Goal: Task Accomplishment & Management: Complete application form

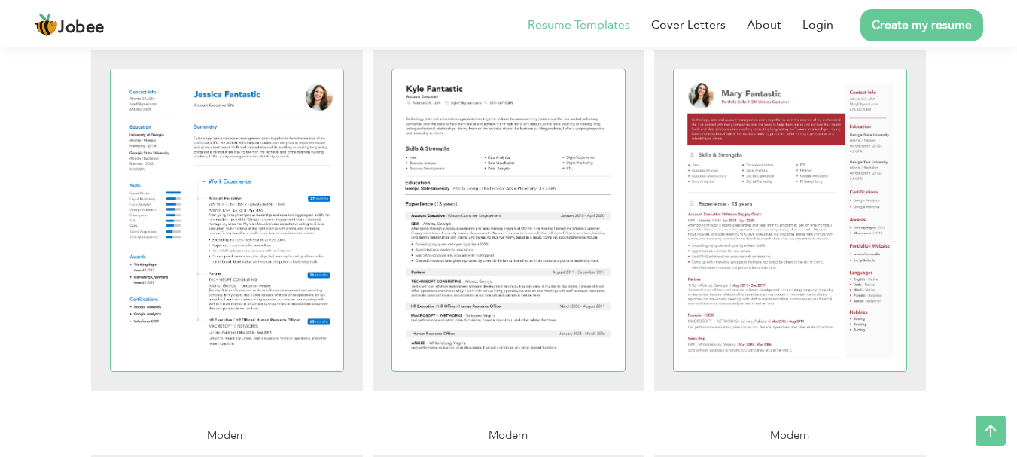
click at [935, 22] on link "Create my resume" at bounding box center [921, 25] width 123 height 32
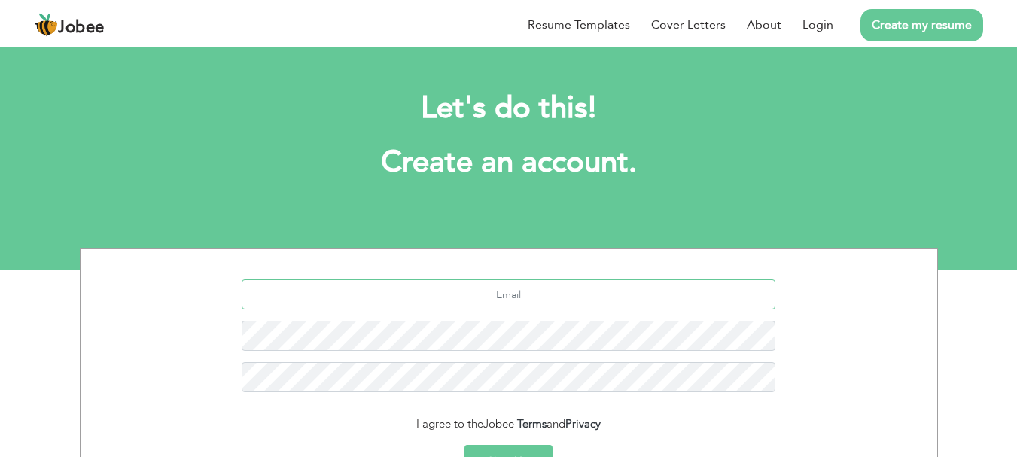
click at [516, 301] on input "text" at bounding box center [509, 294] width 534 height 30
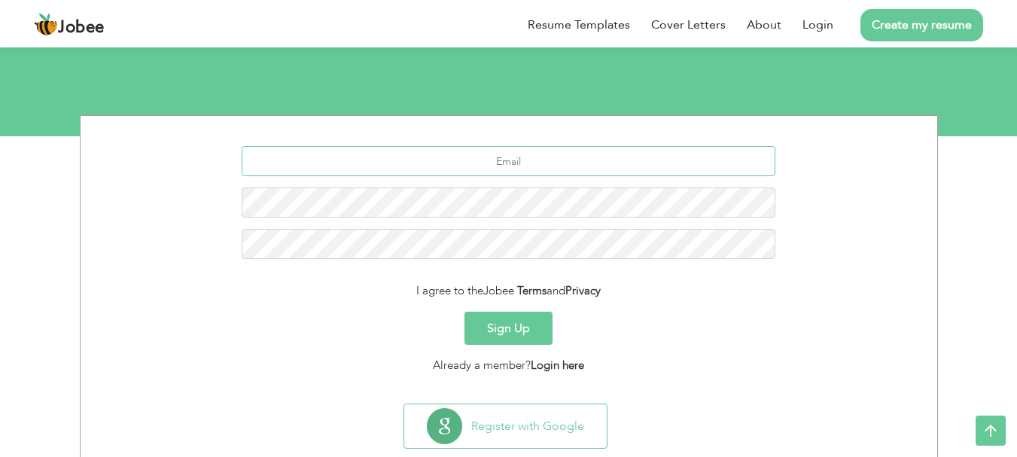
scroll to position [168, 0]
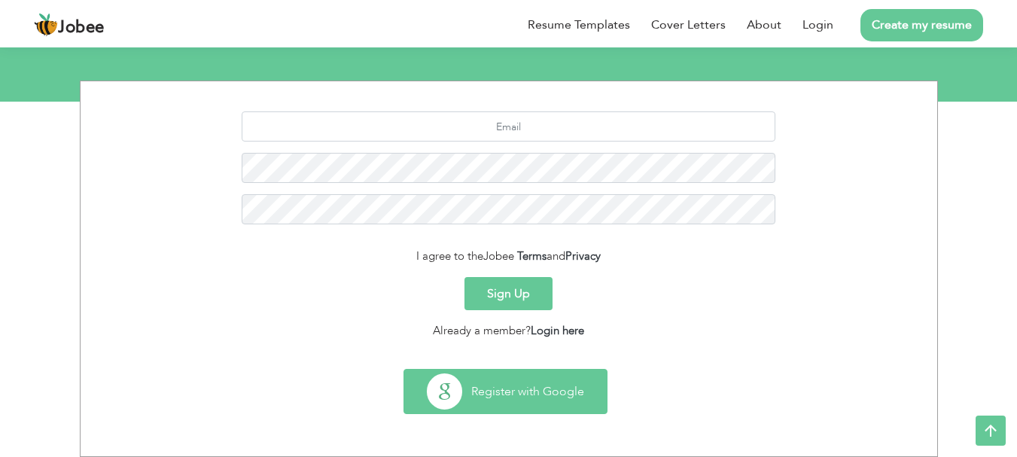
click at [542, 391] on button "Register with Google" at bounding box center [505, 392] width 202 height 44
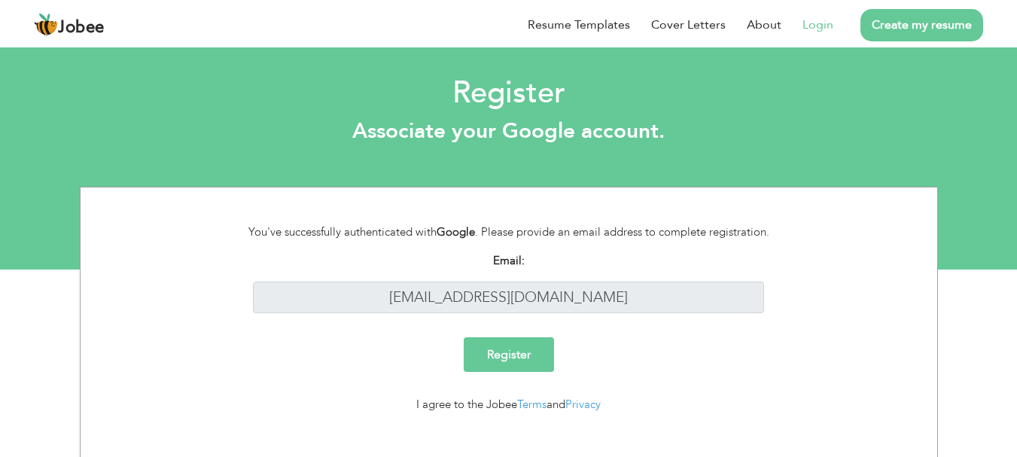
click at [519, 363] on input "Register" at bounding box center [509, 354] width 90 height 35
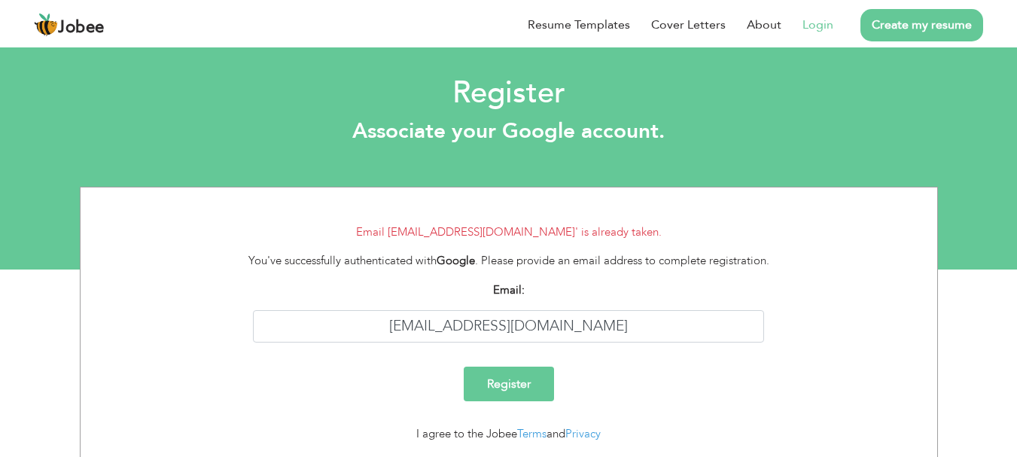
click at [811, 28] on link "Login" at bounding box center [817, 25] width 31 height 18
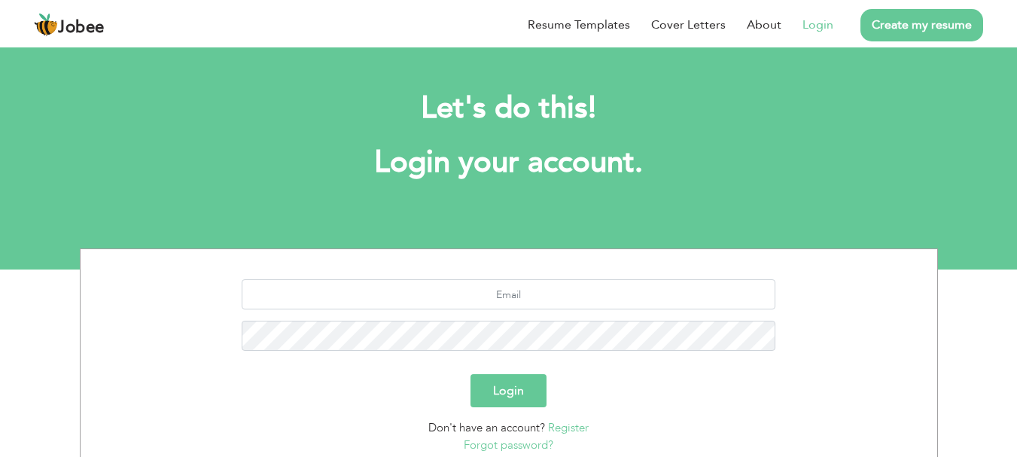
scroll to position [114, 0]
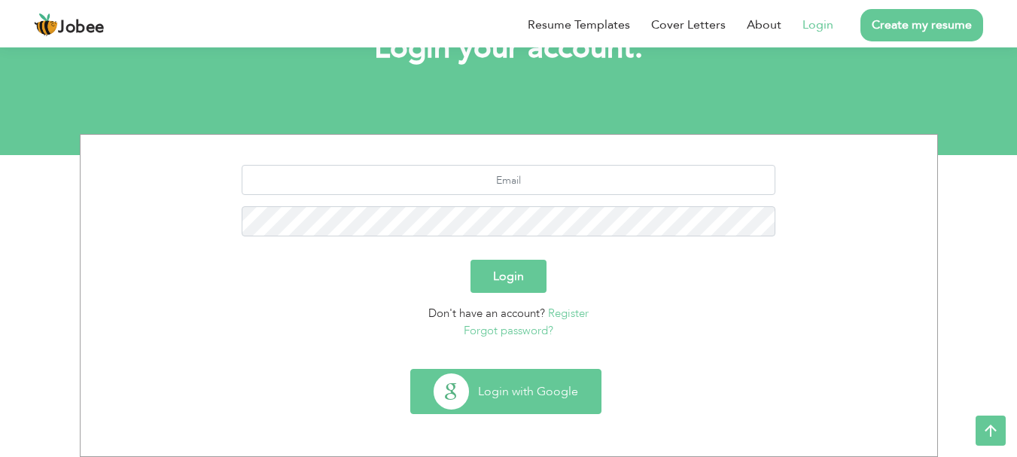
click at [495, 385] on button "Login with Google" at bounding box center [506, 392] width 190 height 44
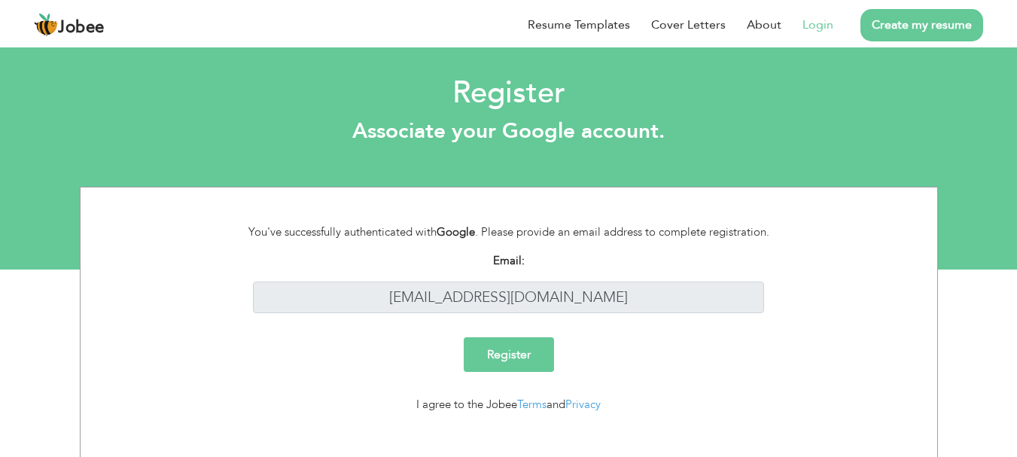
scroll to position [17, 0]
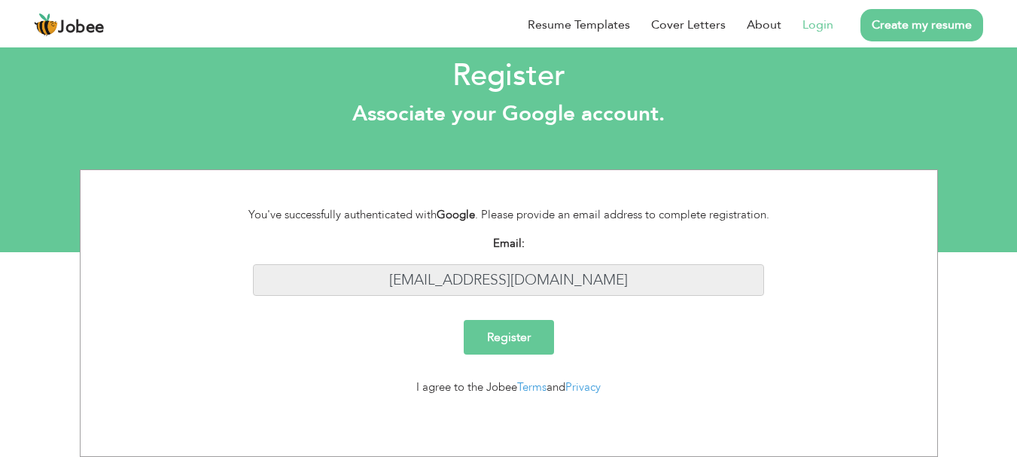
click at [595, 279] on input "[EMAIL_ADDRESS][DOMAIN_NAME]" at bounding box center [508, 280] width 511 height 32
click at [827, 27] on link "Login" at bounding box center [817, 25] width 31 height 18
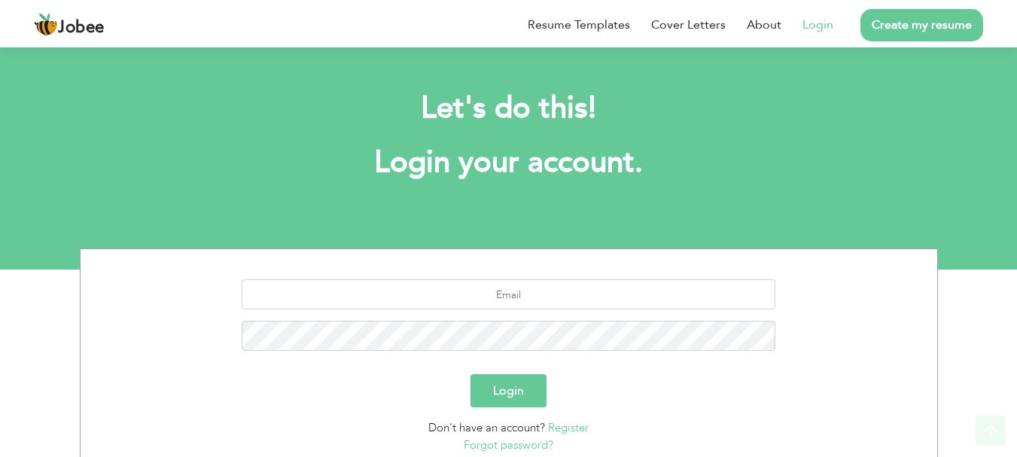
scroll to position [114, 0]
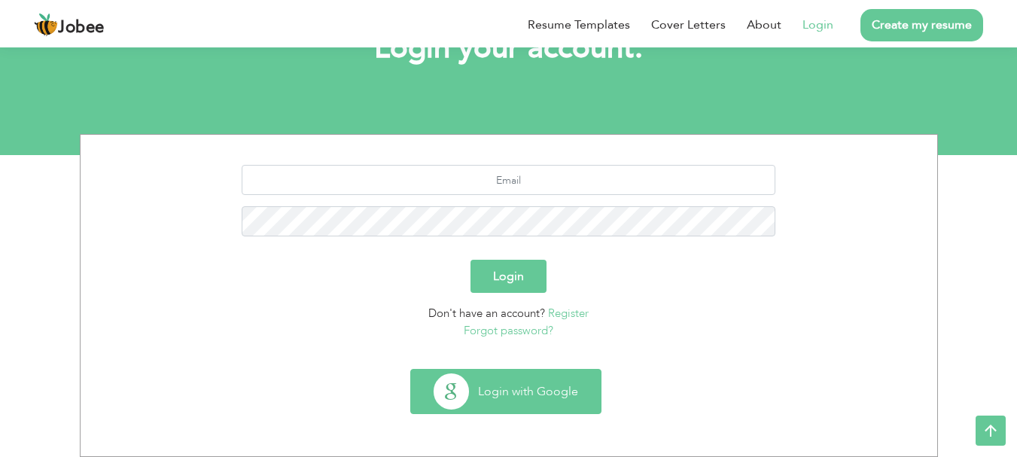
click at [495, 385] on button "Login with Google" at bounding box center [506, 392] width 190 height 44
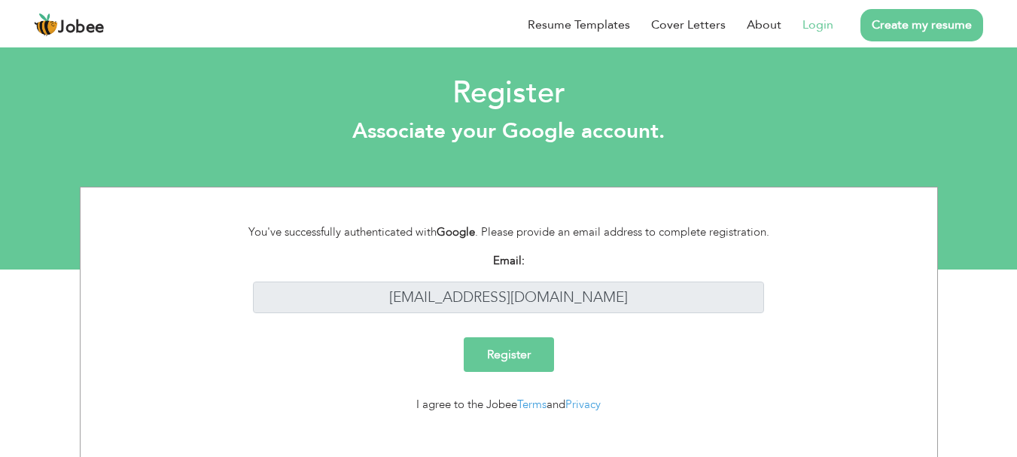
click at [513, 360] on input "Register" at bounding box center [509, 354] width 90 height 35
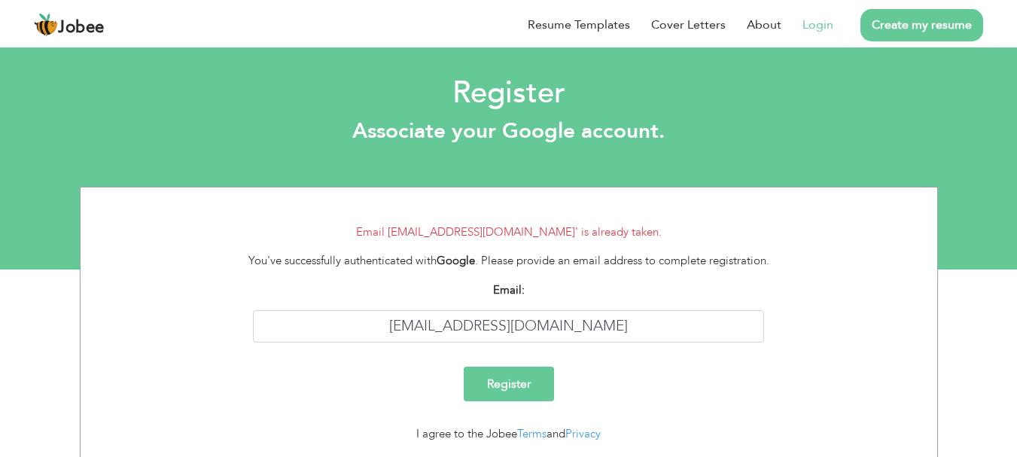
click at [823, 20] on link "Login" at bounding box center [817, 25] width 31 height 18
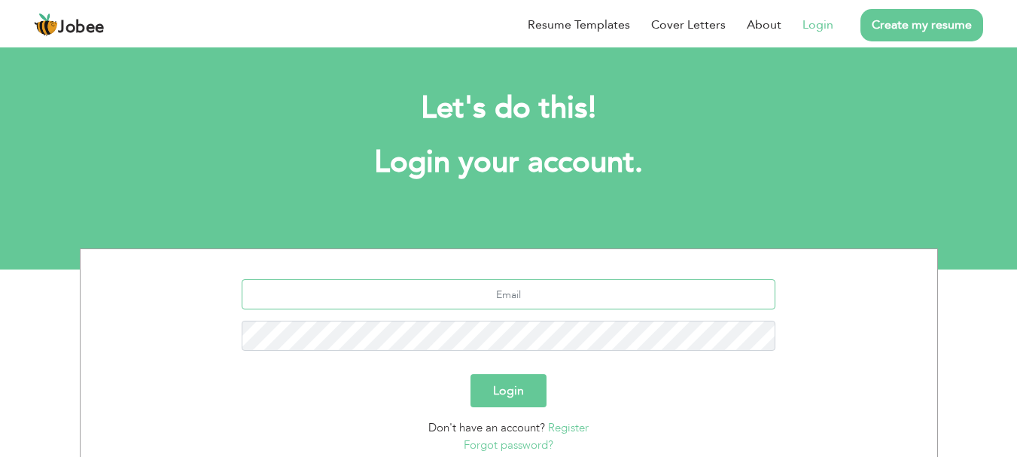
click at [509, 299] on input "text" at bounding box center [509, 294] width 534 height 30
type input "[EMAIL_ADDRESS][DOMAIN_NAME]"
click at [525, 394] on button "Login" at bounding box center [508, 390] width 76 height 33
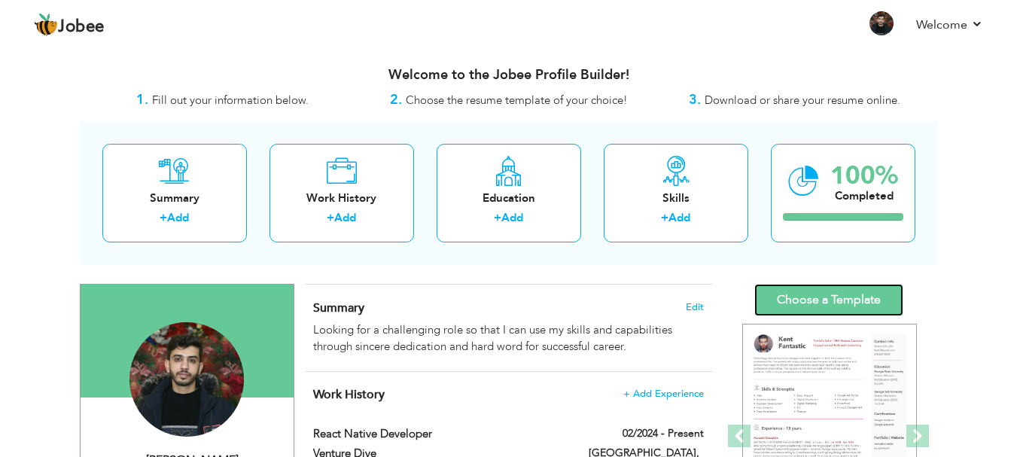
click at [827, 308] on link "Choose a Template" at bounding box center [828, 300] width 149 height 32
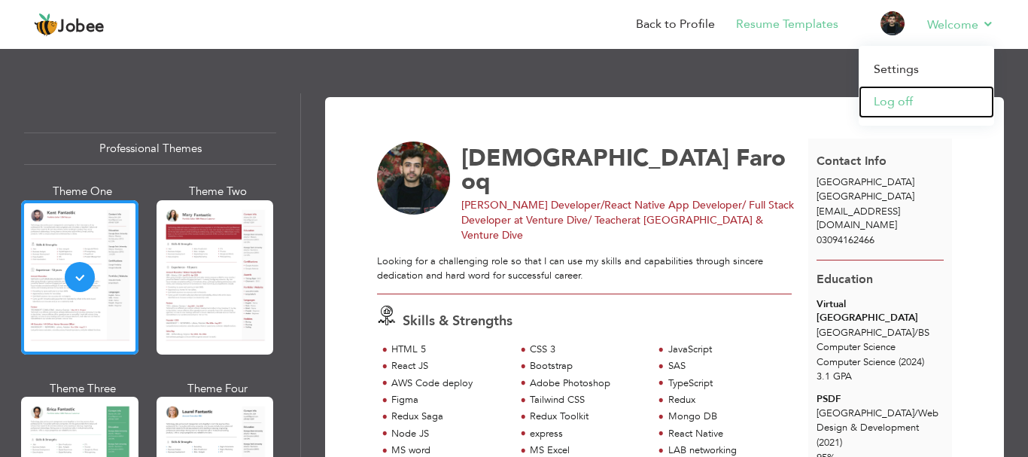
click at [896, 101] on link "Log off" at bounding box center [926, 102] width 135 height 32
